Goal: Entertainment & Leisure: Consume media (video, audio)

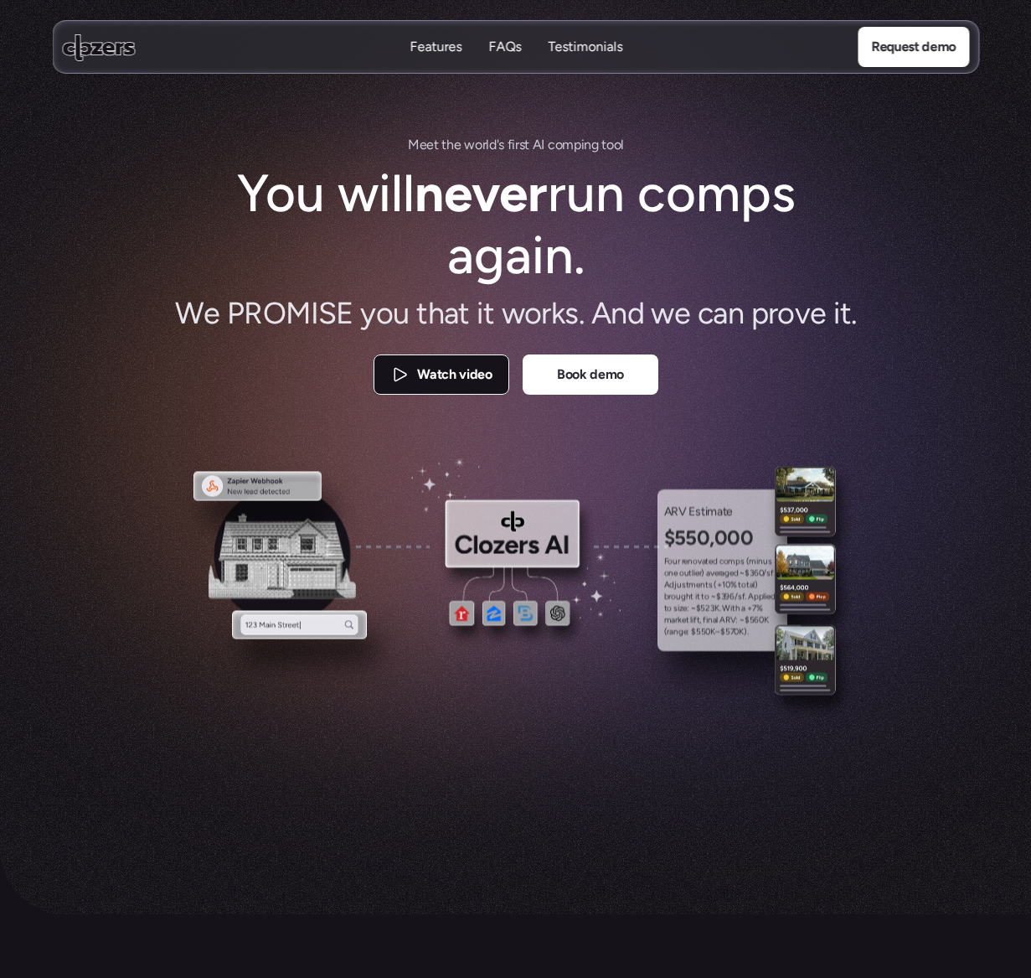
click at [455, 364] on p "Watch video" at bounding box center [454, 375] width 75 height 22
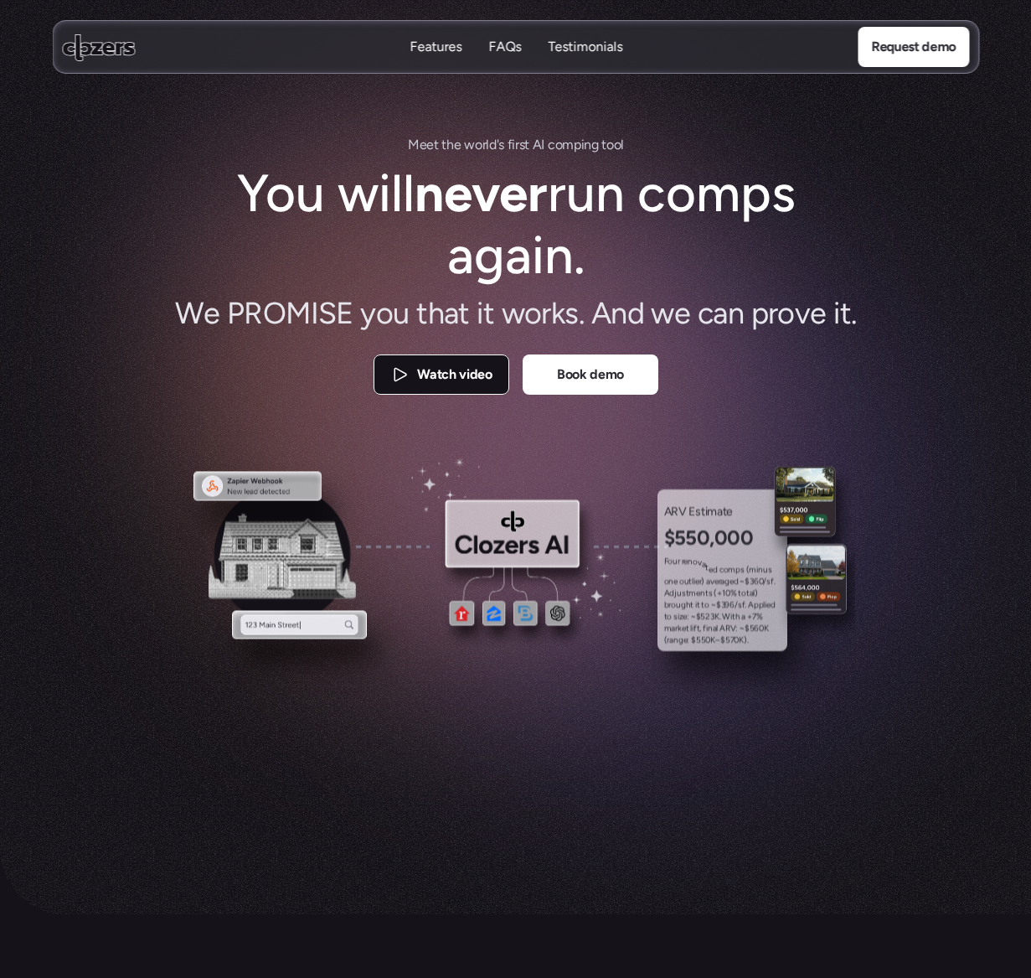
click at [412, 366] on link "Watch video" at bounding box center [442, 374] width 136 height 40
